Goal: Use online tool/utility: Utilize a website feature to perform a specific function

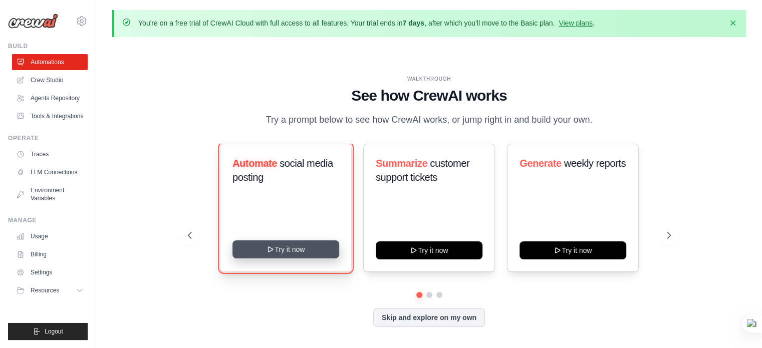
click at [283, 256] on button "Try it now" at bounding box center [286, 250] width 107 height 18
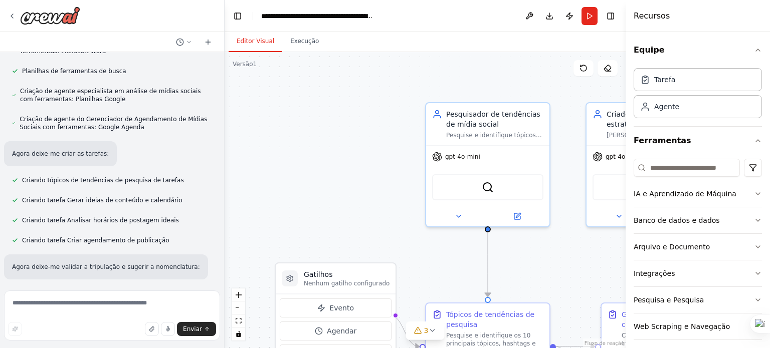
scroll to position [802, 0]
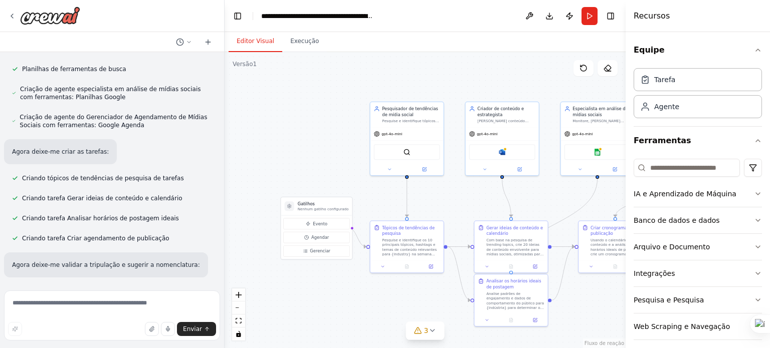
drag, startPoint x: 556, startPoint y: 114, endPoint x: 539, endPoint y: 70, distance: 47.6
click at [539, 70] on div ".deletable-edge-delete-btn { width: 20px; height: 20px; border: 0px solid #ffff…" at bounding box center [425, 200] width 401 height 296
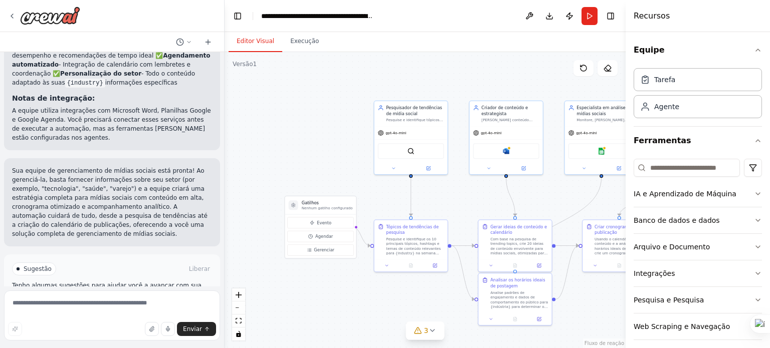
scroll to position [1445, 0]
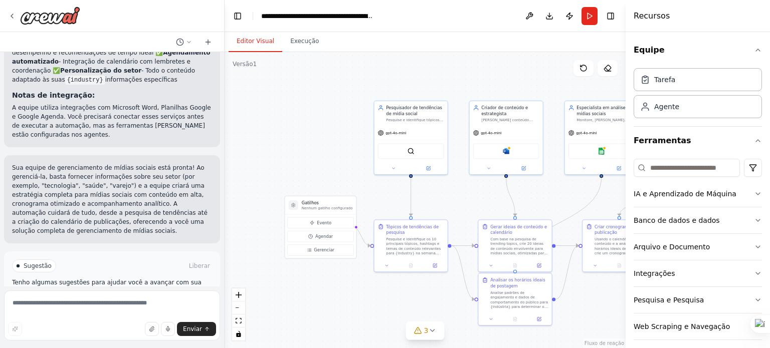
click at [136, 305] on font "Executar automação" at bounding box center [116, 308] width 62 height 7
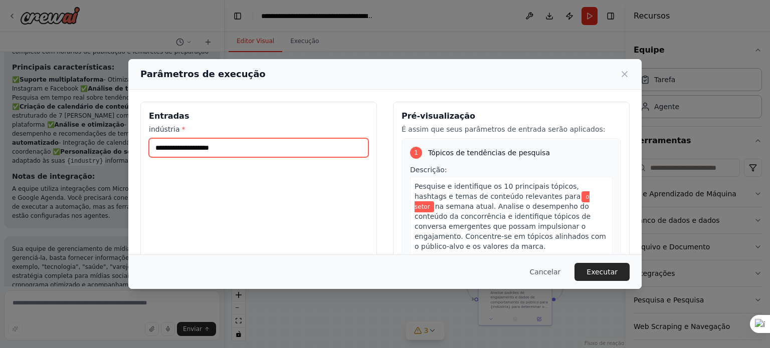
click at [222, 148] on input "indústria *" at bounding box center [259, 147] width 220 height 19
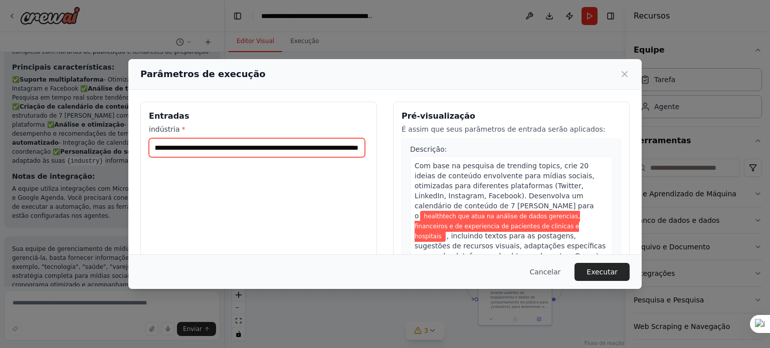
scroll to position [295, 0]
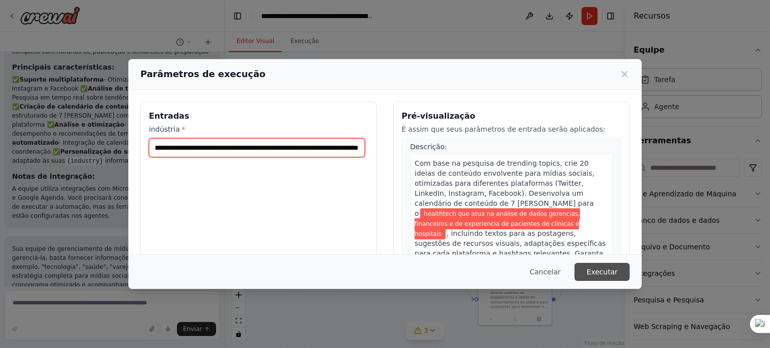
type input "**********"
click at [609, 278] on button "Executar" at bounding box center [601, 272] width 55 height 18
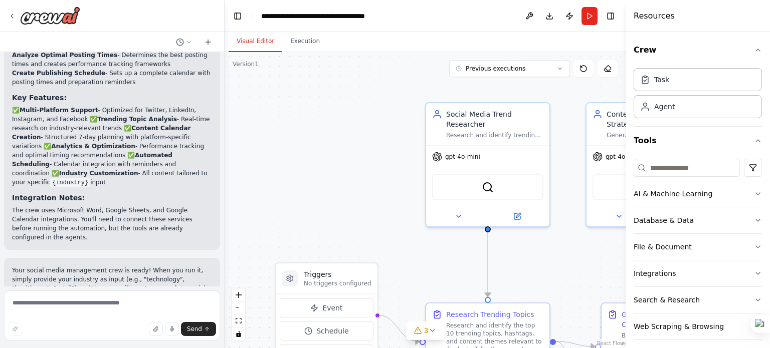
scroll to position [1267, 0]
